Goal: Task Accomplishment & Management: Manage account settings

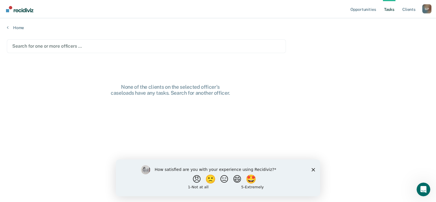
click at [313, 168] on div "How satisfied are you with your experience using Recidiviz? 😠 🙁 😑 😄 🤩 1 - Not a…" at bounding box center [218, 177] width 204 height 37
click at [313, 170] on polygon "Close survey" at bounding box center [313, 169] width 3 height 3
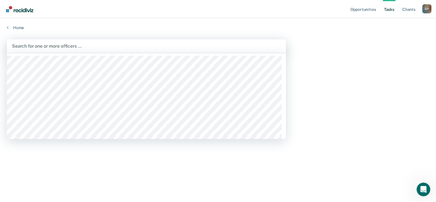
click at [41, 43] on div at bounding box center [146, 46] width 269 height 7
type input "gle"
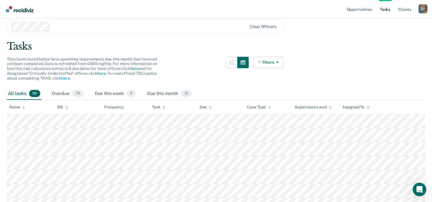
scroll to position [29, 0]
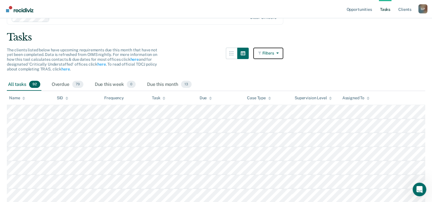
click at [278, 52] on icon "button" at bounding box center [276, 53] width 5 height 4
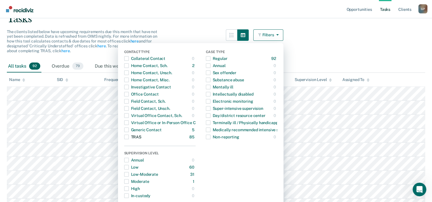
scroll to position [57, 0]
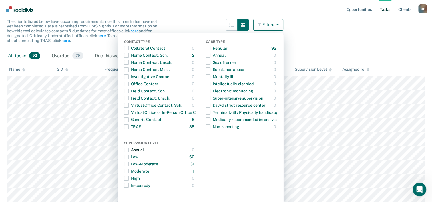
click at [129, 149] on span "button" at bounding box center [126, 150] width 5 height 5
click at [210, 57] on span "button" at bounding box center [208, 55] width 5 height 5
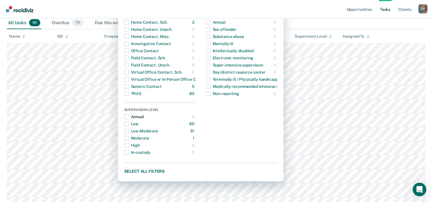
scroll to position [114, 0]
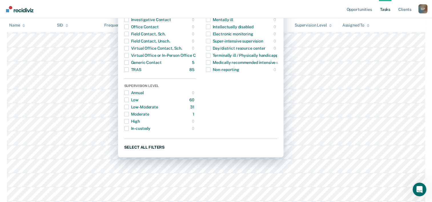
click at [157, 147] on button "Select all filters" at bounding box center [200, 147] width 153 height 7
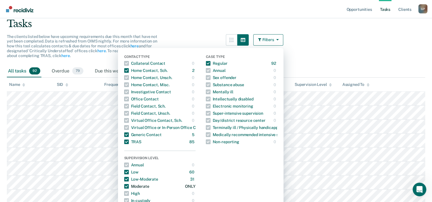
scroll to position [29, 0]
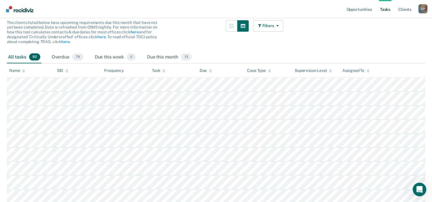
scroll to position [57, 0]
click at [58, 57] on div "Overdue 79" at bounding box center [68, 56] width 34 height 13
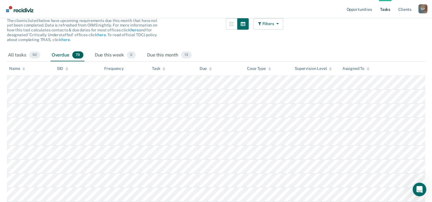
scroll to position [0, 0]
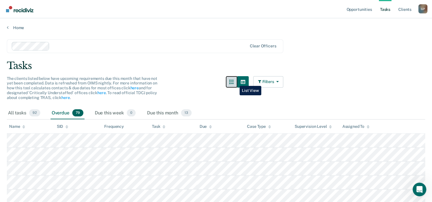
click at [234, 82] on icon "button" at bounding box center [231, 82] width 5 height 5
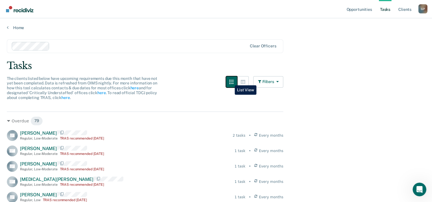
click at [230, 81] on button "button" at bounding box center [231, 81] width 11 height 11
click at [234, 82] on icon "button" at bounding box center [231, 82] width 5 height 5
click at [243, 82] on icon "button" at bounding box center [243, 82] width 5 height 4
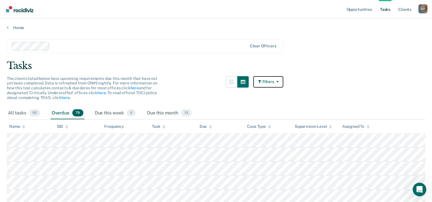
click at [283, 83] on button "Filters" at bounding box center [268, 81] width 30 height 11
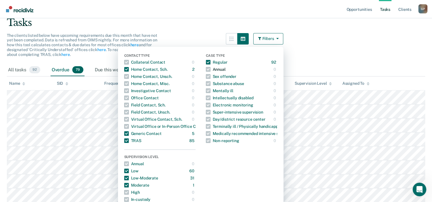
scroll to position [86, 0]
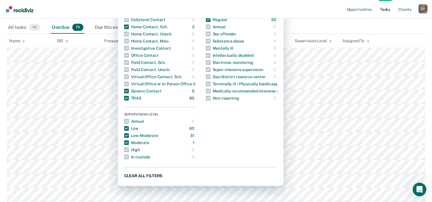
click at [143, 175] on button "Clear all filters" at bounding box center [200, 175] width 153 height 7
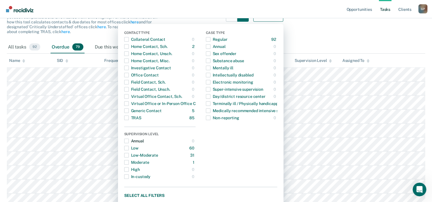
scroll to position [57, 0]
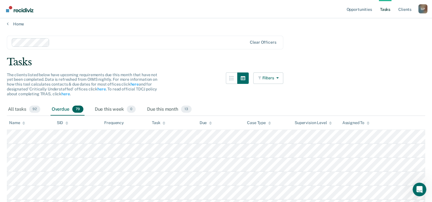
scroll to position [29, 0]
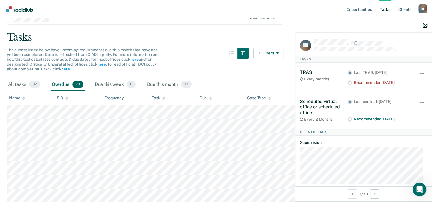
click at [425, 25] on icon "button" at bounding box center [425, 25] width 4 height 4
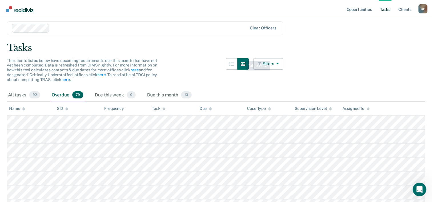
scroll to position [0, 0]
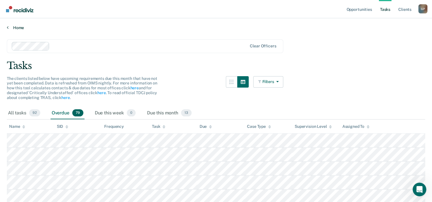
click at [9, 29] on link "Home" at bounding box center [216, 27] width 418 height 5
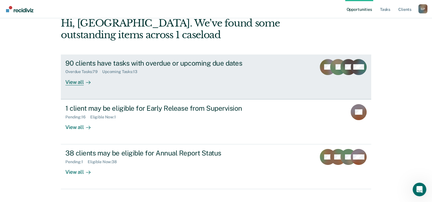
scroll to position [40, 0]
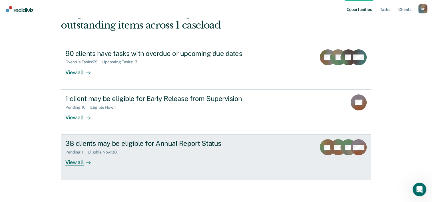
click at [73, 160] on div "View all" at bounding box center [81, 160] width 32 height 11
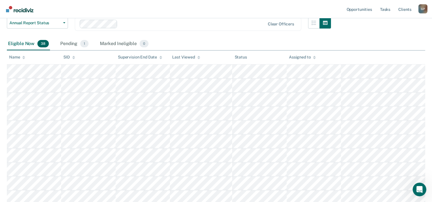
scroll to position [86, 0]
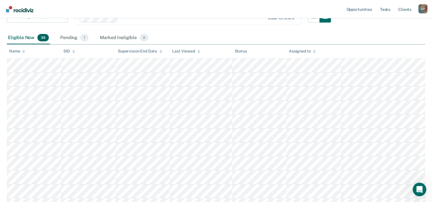
click at [424, 9] on div "G P" at bounding box center [422, 8] width 9 height 9
click at [386, 37] on link "Log Out" at bounding box center [400, 37] width 46 height 5
